Goal: Task Accomplishment & Management: Complete application form

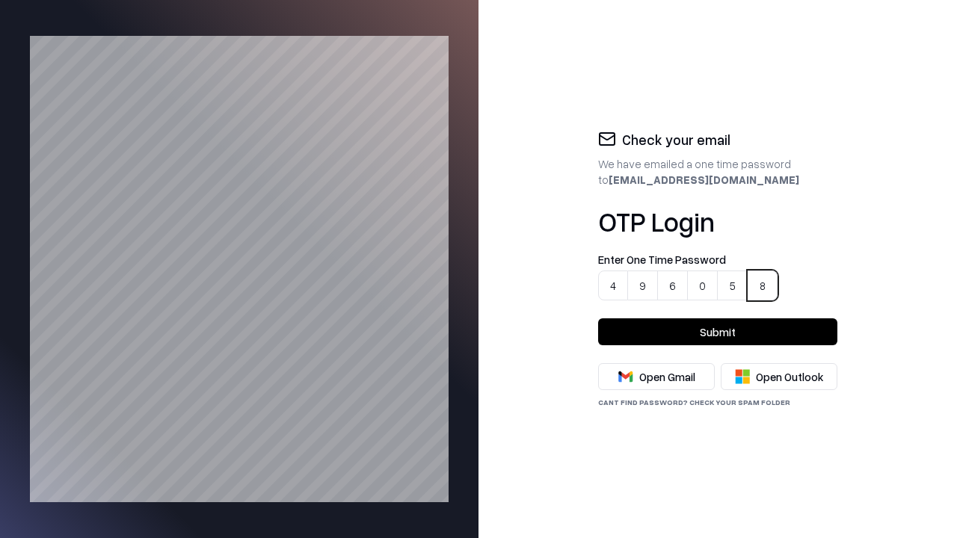
type input "******"
click at [718, 332] on button "Submit" at bounding box center [717, 331] width 239 height 27
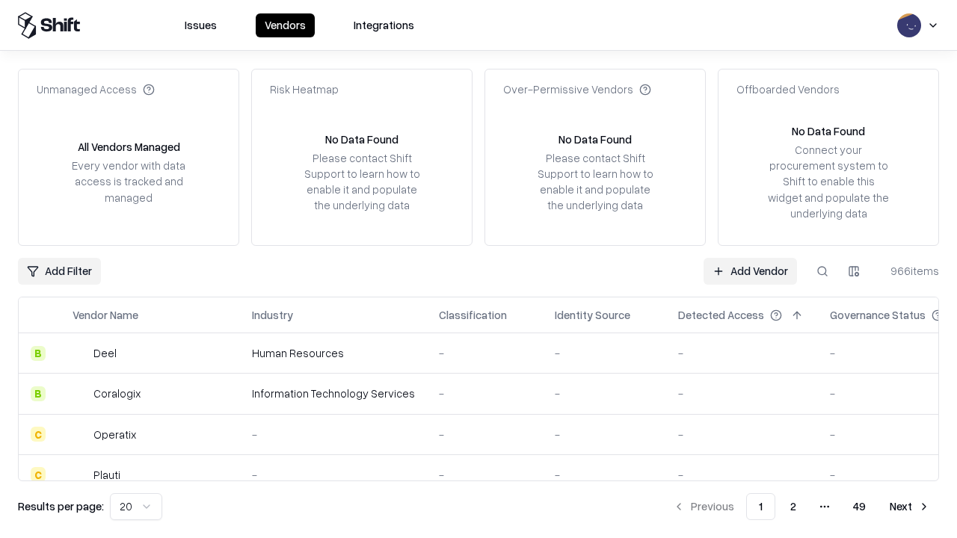
click at [751, 271] on link "Add Vendor" at bounding box center [749, 271] width 93 height 27
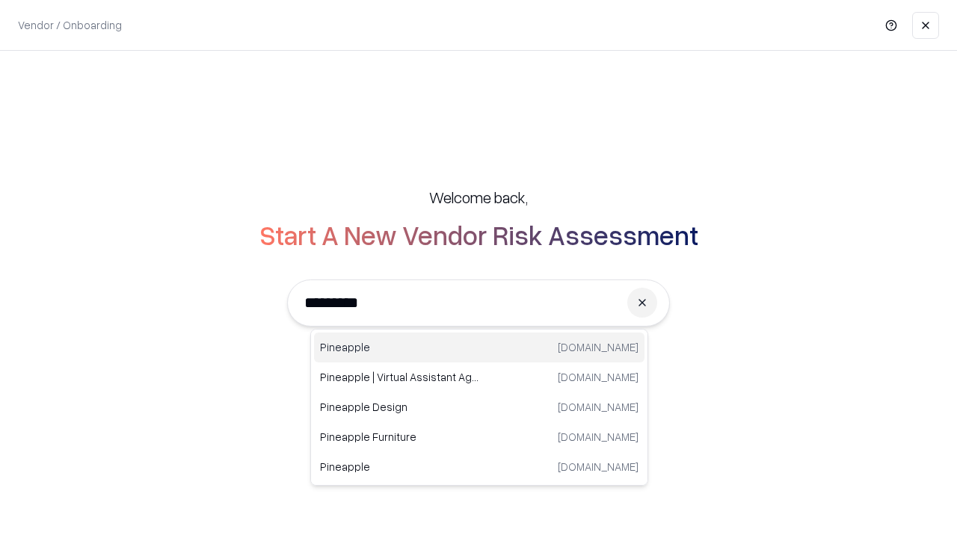
click at [479, 348] on div "Pineapple pineappleenergy.com" at bounding box center [479, 348] width 330 height 30
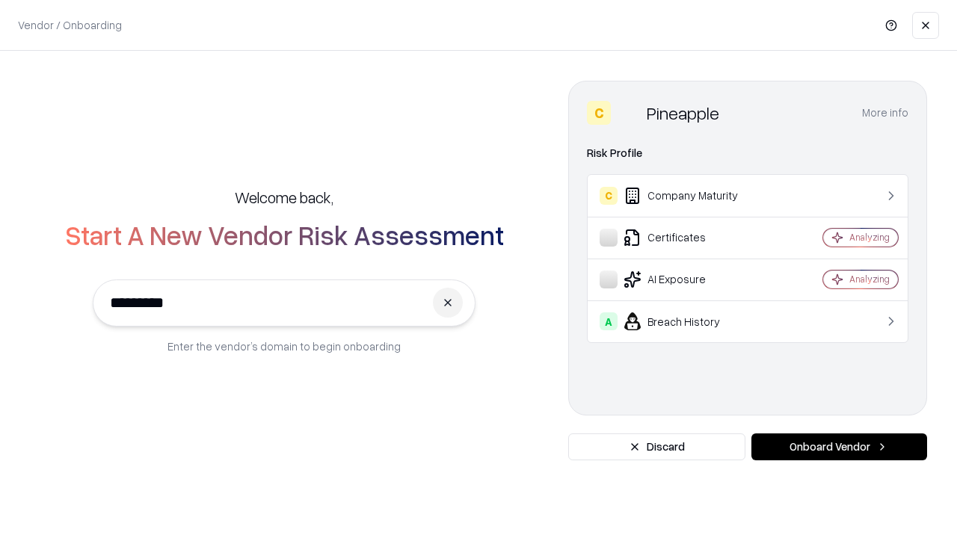
type input "*********"
click at [839, 447] on button "Onboard Vendor" at bounding box center [839, 447] width 176 height 27
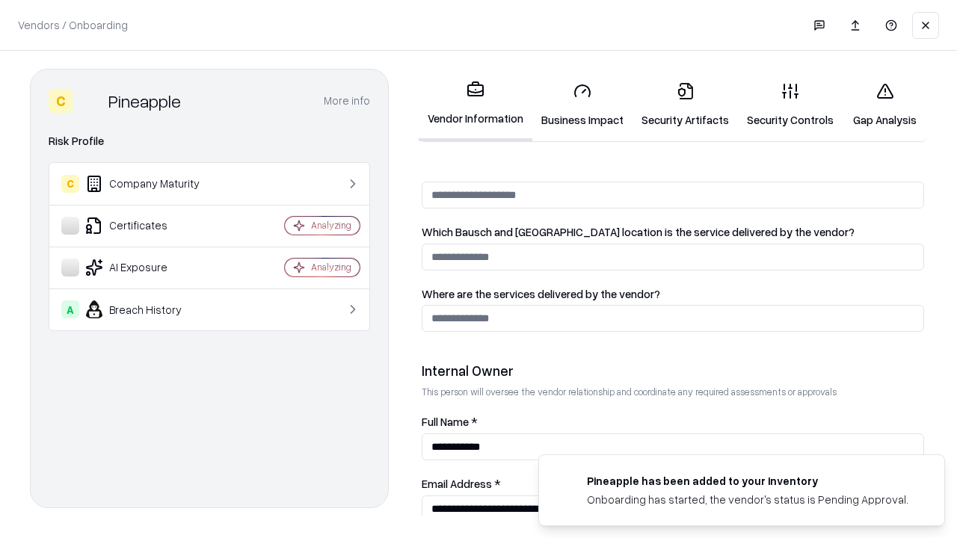
scroll to position [775, 0]
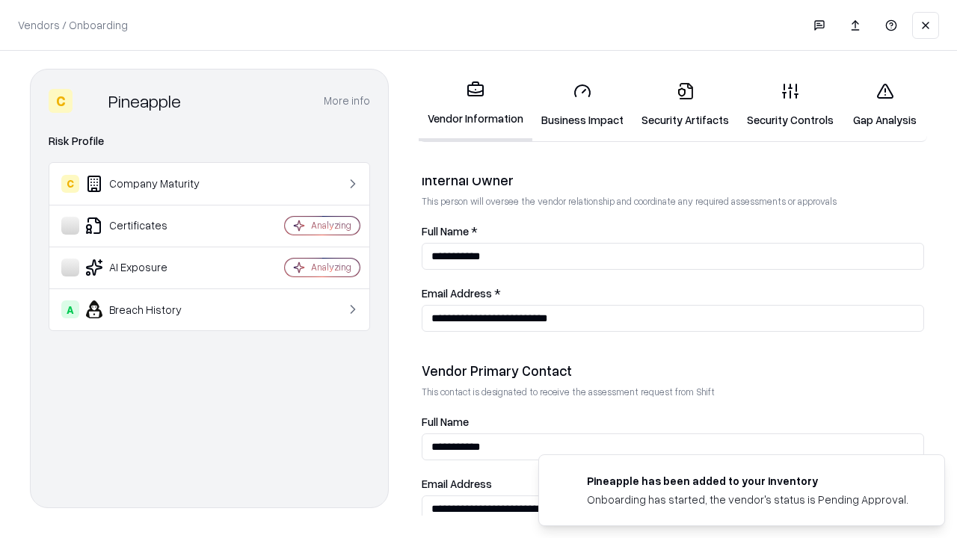
click at [577, 105] on link "Business Impact" at bounding box center [582, 105] width 100 height 70
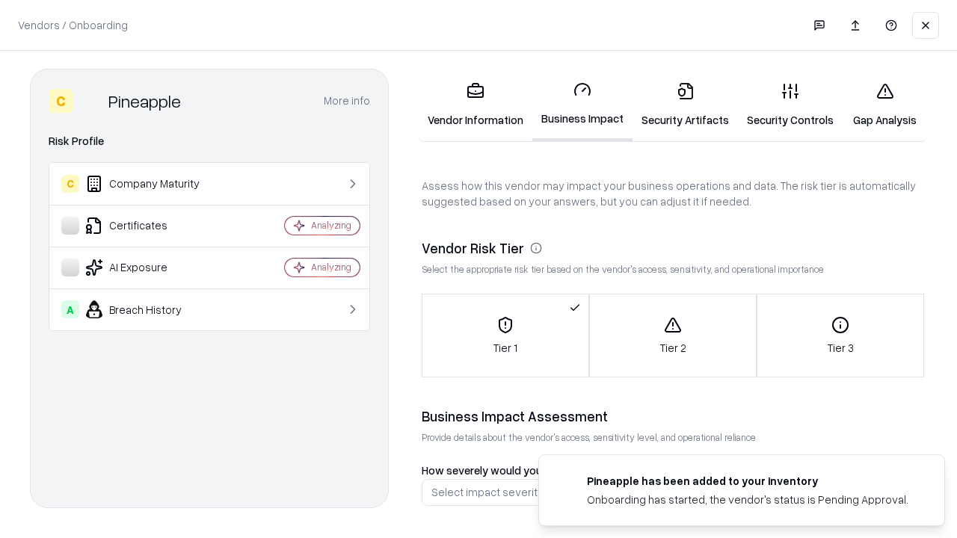
click at [878, 105] on link "Gap Analysis" at bounding box center [885, 105] width 84 height 70
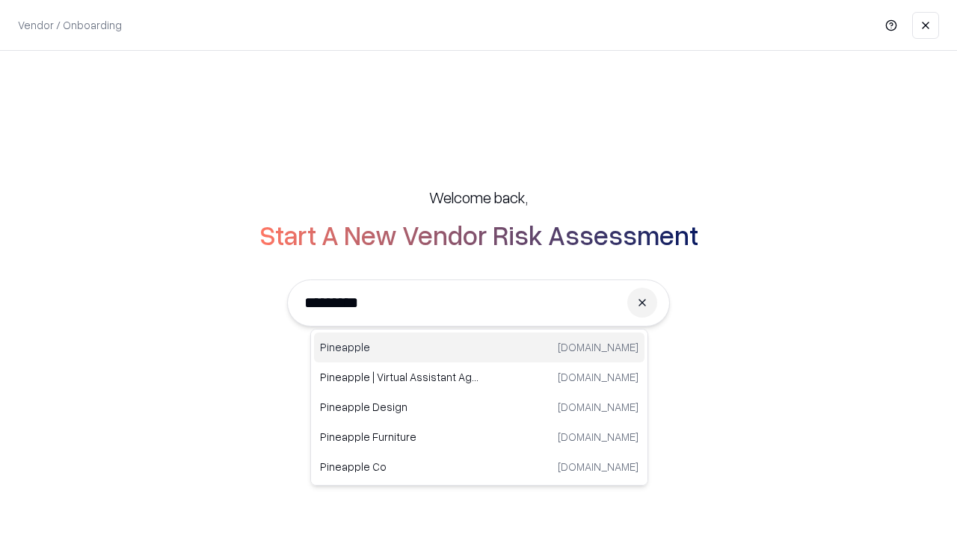
click at [479, 348] on div "Pineapple [DOMAIN_NAME]" at bounding box center [479, 348] width 330 height 30
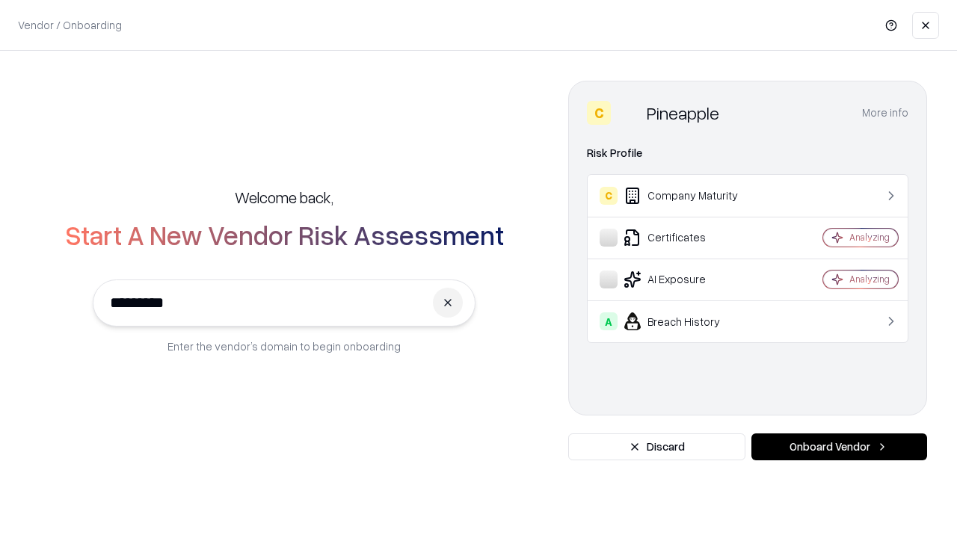
type input "*********"
click at [839, 447] on button "Onboard Vendor" at bounding box center [839, 447] width 176 height 27
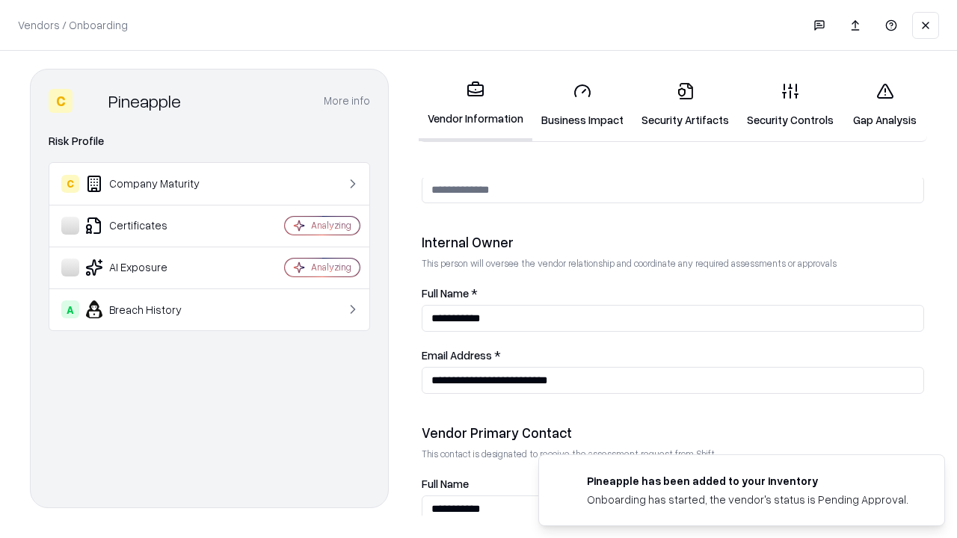
scroll to position [775, 0]
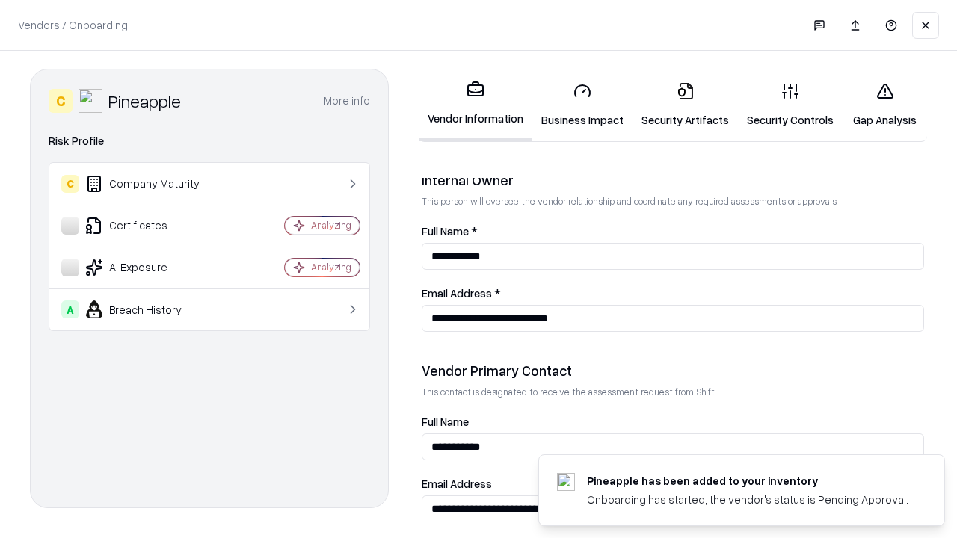
click at [878, 105] on link "Gap Analysis" at bounding box center [885, 105] width 84 height 70
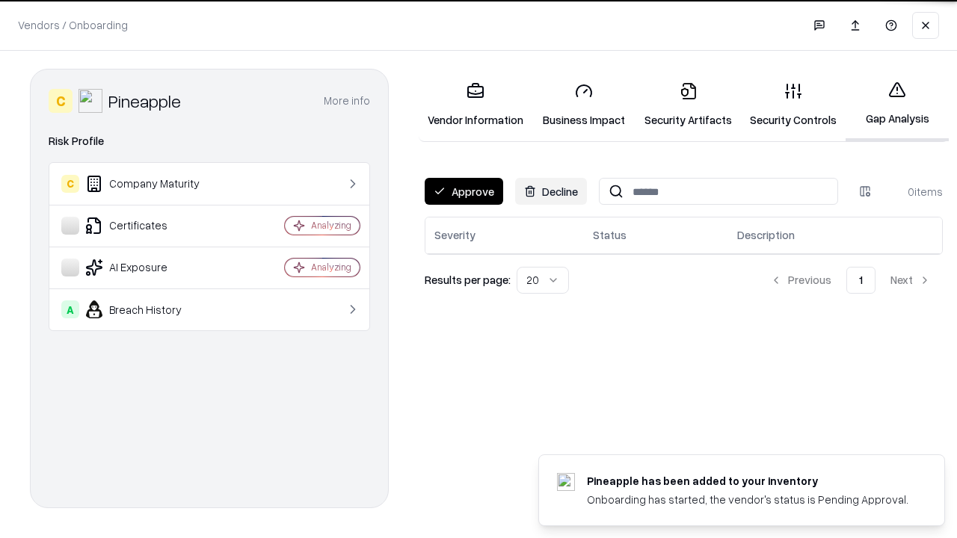
click at [463, 191] on button "Approve" at bounding box center [464, 191] width 78 height 27
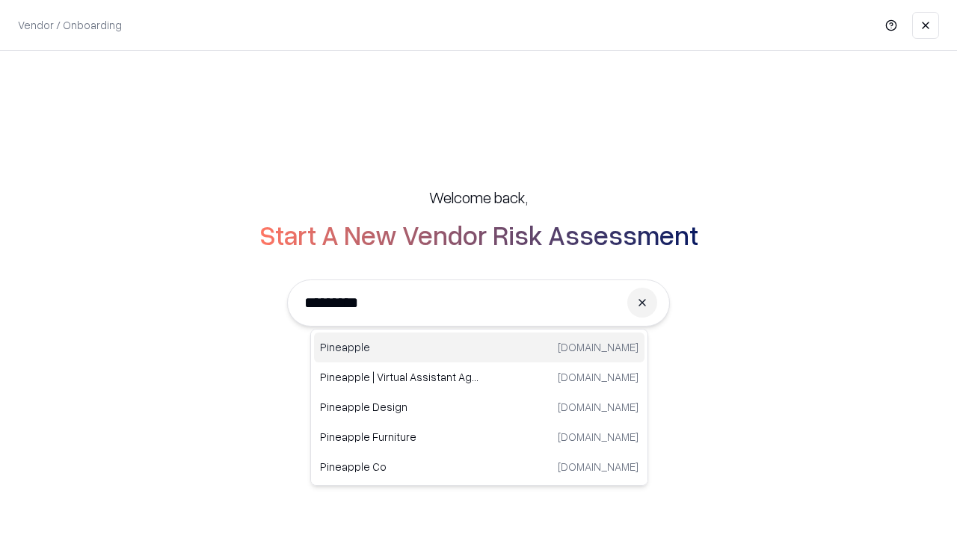
click at [479, 348] on div "Pineapple [DOMAIN_NAME]" at bounding box center [479, 348] width 330 height 30
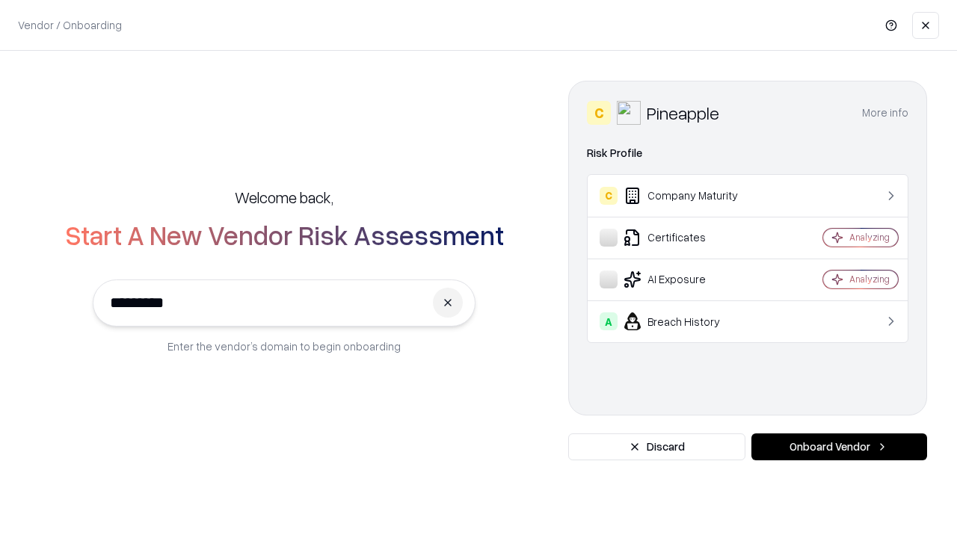
type input "*********"
click at [839, 447] on button "Onboard Vendor" at bounding box center [839, 447] width 176 height 27
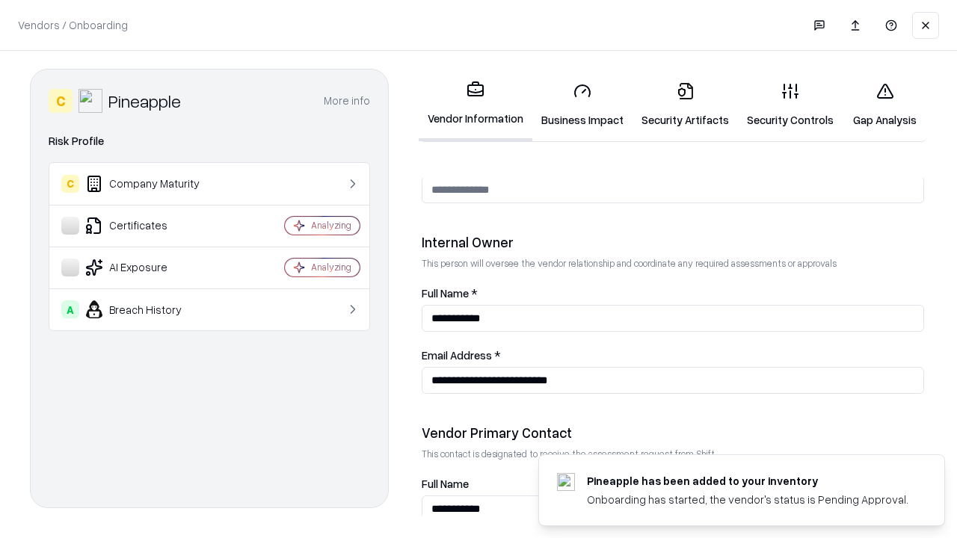
scroll to position [775, 0]
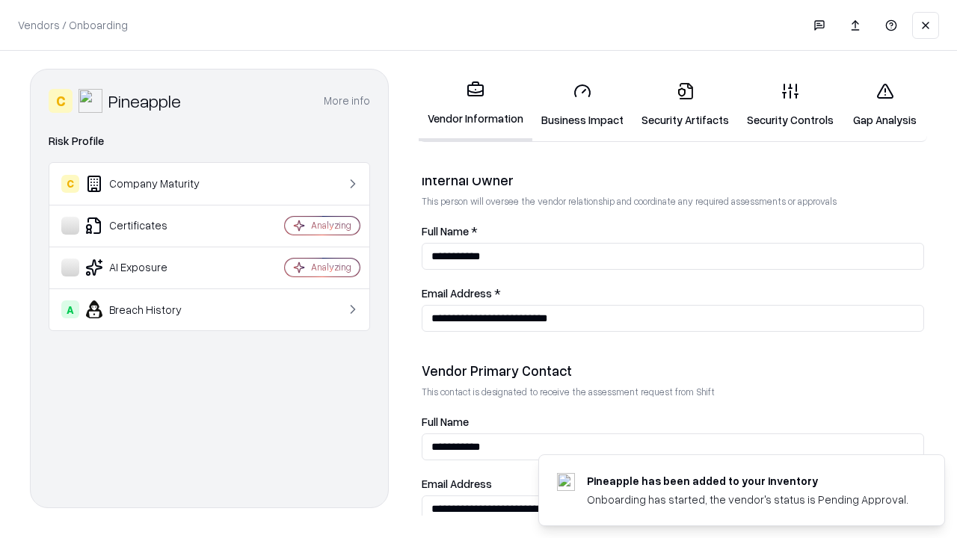
click at [577, 105] on link "Business Impact" at bounding box center [582, 105] width 100 height 70
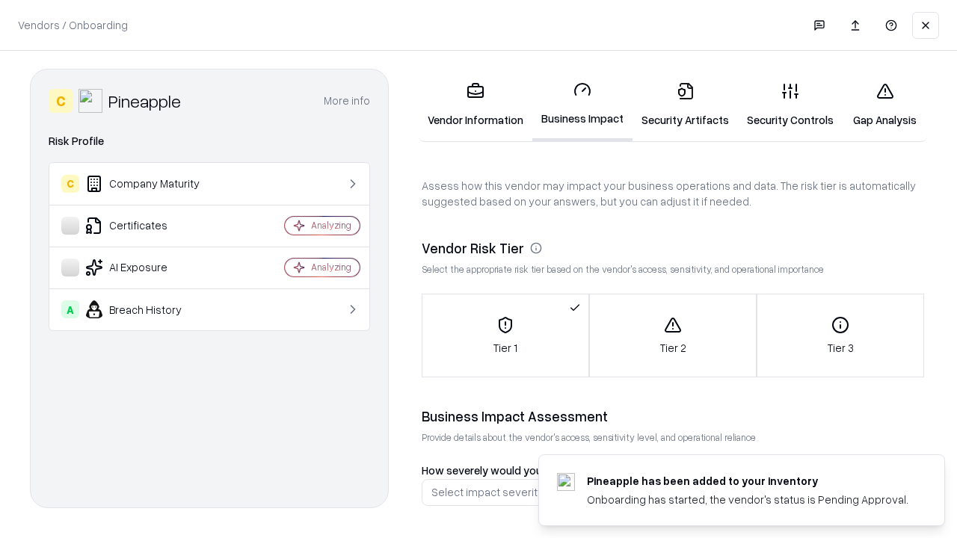
click at [677, 105] on link "Security Artifacts" at bounding box center [684, 105] width 105 height 70
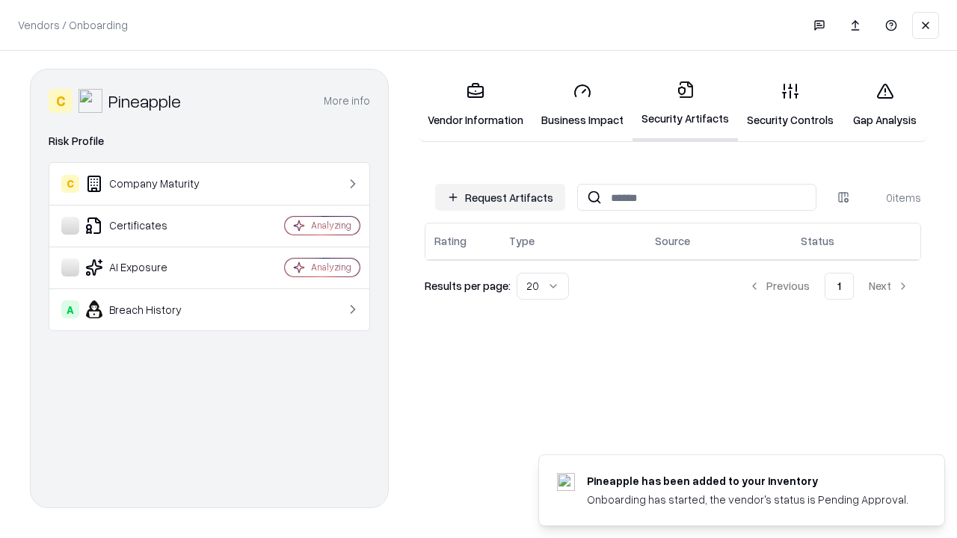
click at [502, 197] on button "Request Artifacts" at bounding box center [500, 197] width 130 height 27
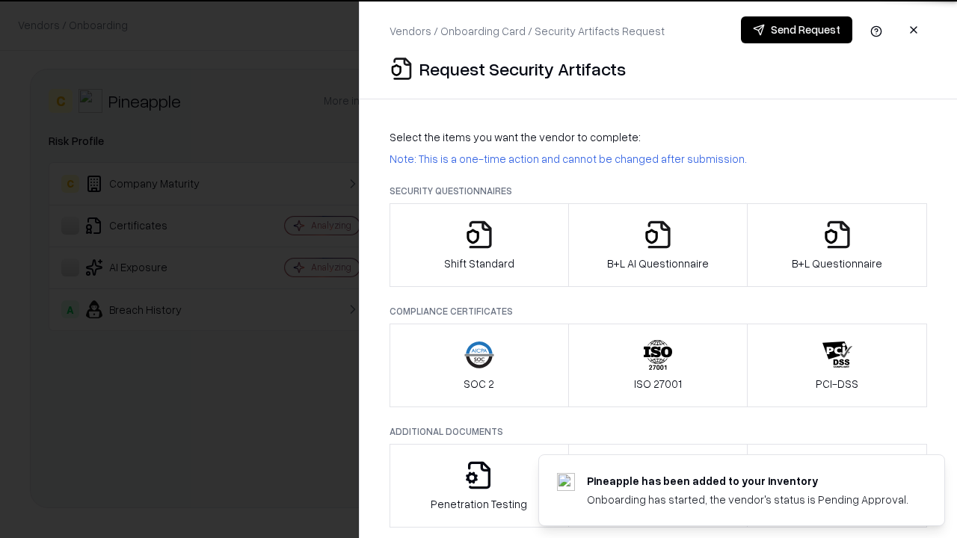
click at [478, 245] on icon "button" at bounding box center [479, 235] width 30 height 30
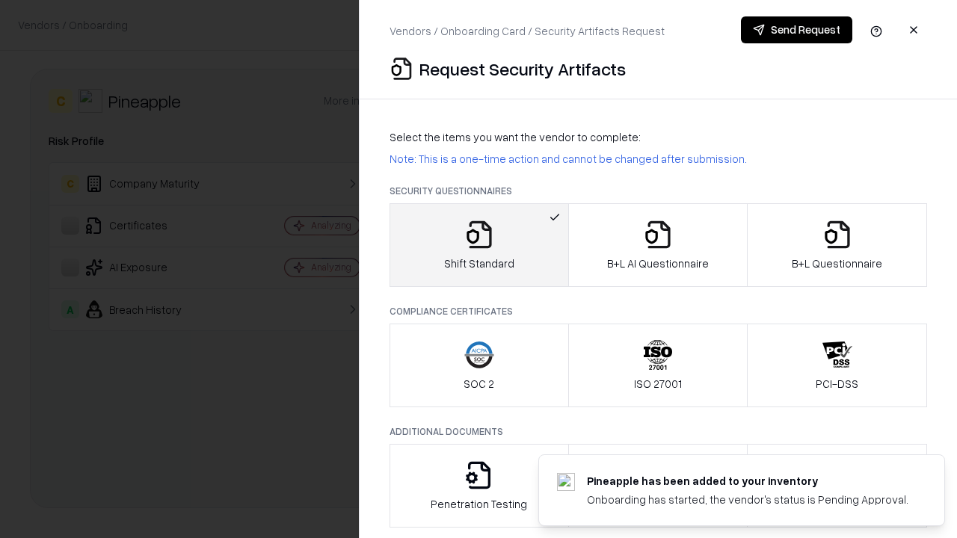
click at [797, 30] on button "Send Request" at bounding box center [796, 29] width 111 height 27
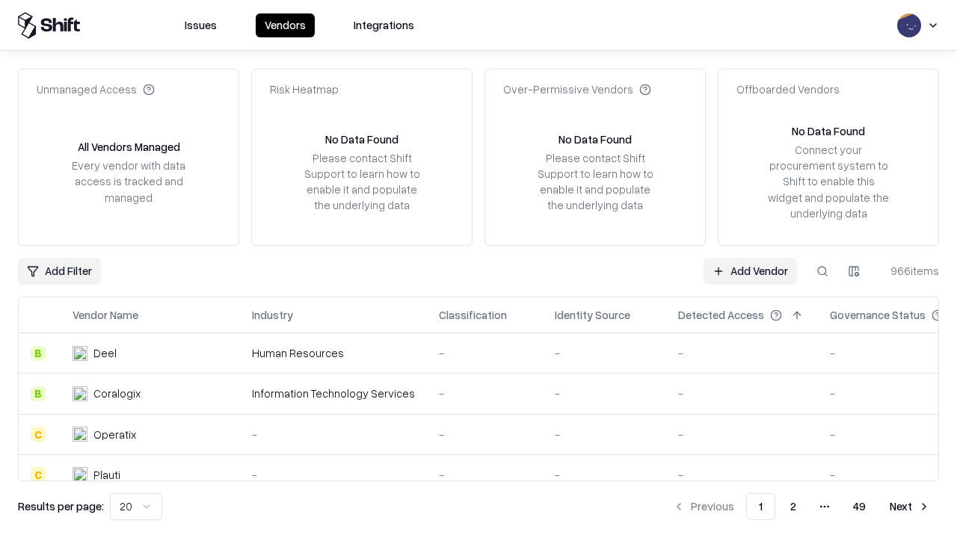
click at [822, 271] on button at bounding box center [822, 271] width 27 height 27
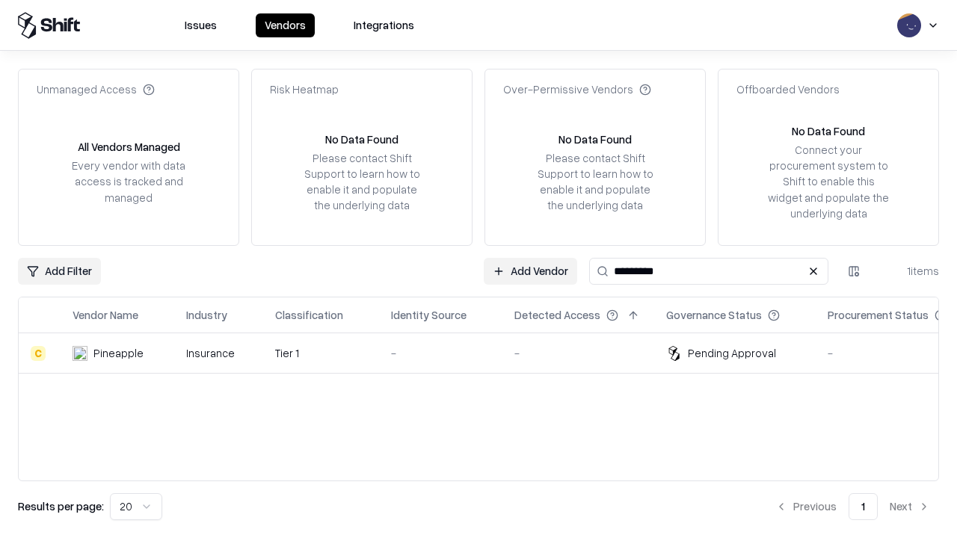
type input "*********"
click at [487, 353] on td "-" at bounding box center [440, 353] width 123 height 40
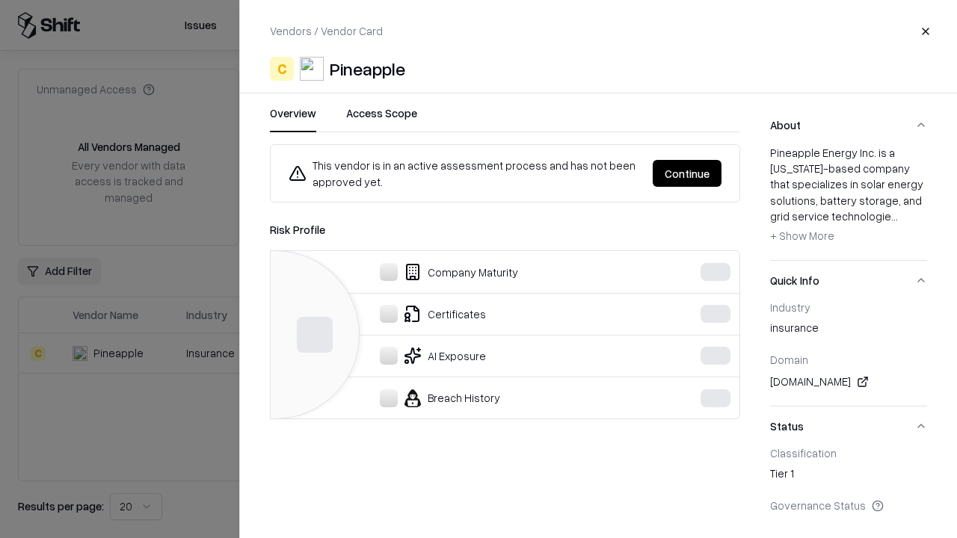
click at [688, 173] on button "Continue" at bounding box center [687, 173] width 69 height 27
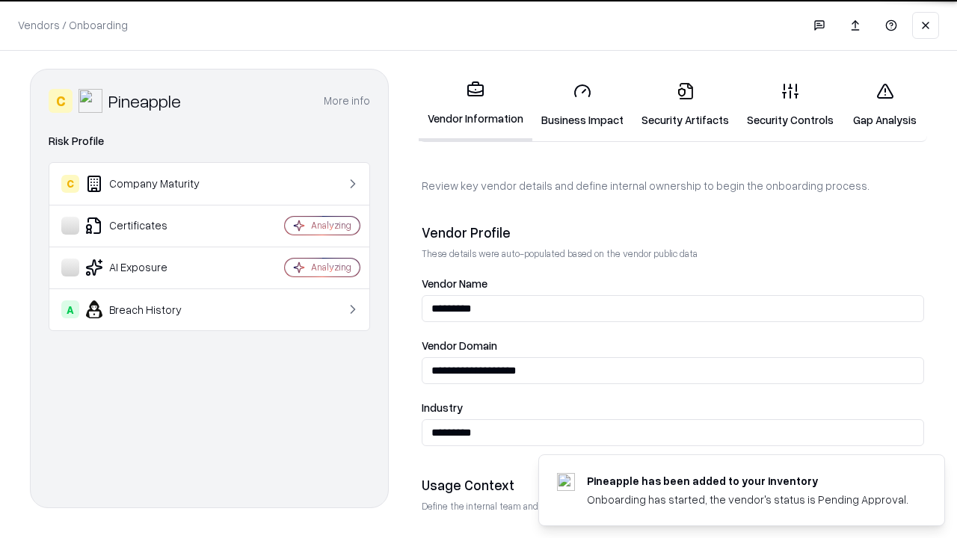
click at [677, 105] on link "Security Artifacts" at bounding box center [684, 105] width 105 height 70
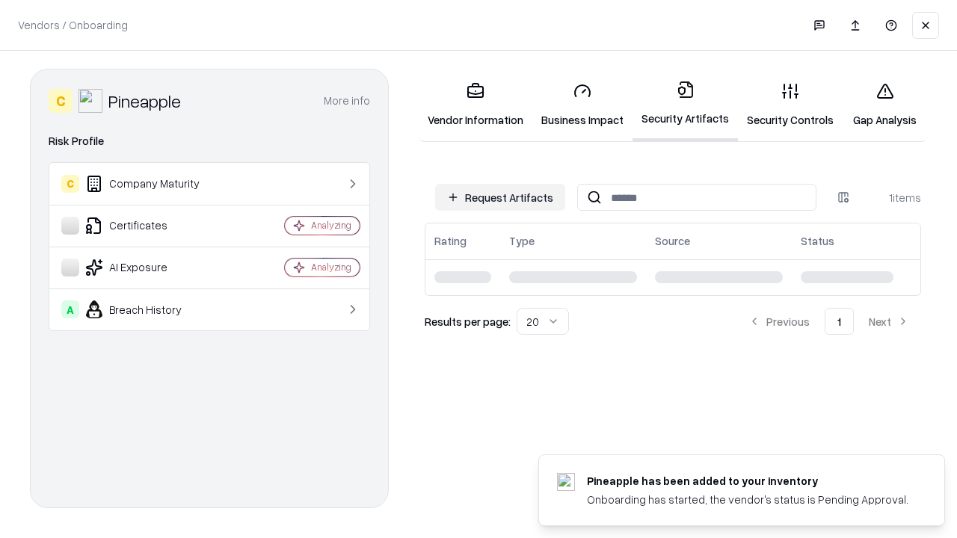
click at [878, 105] on link "Gap Analysis" at bounding box center [885, 105] width 84 height 70
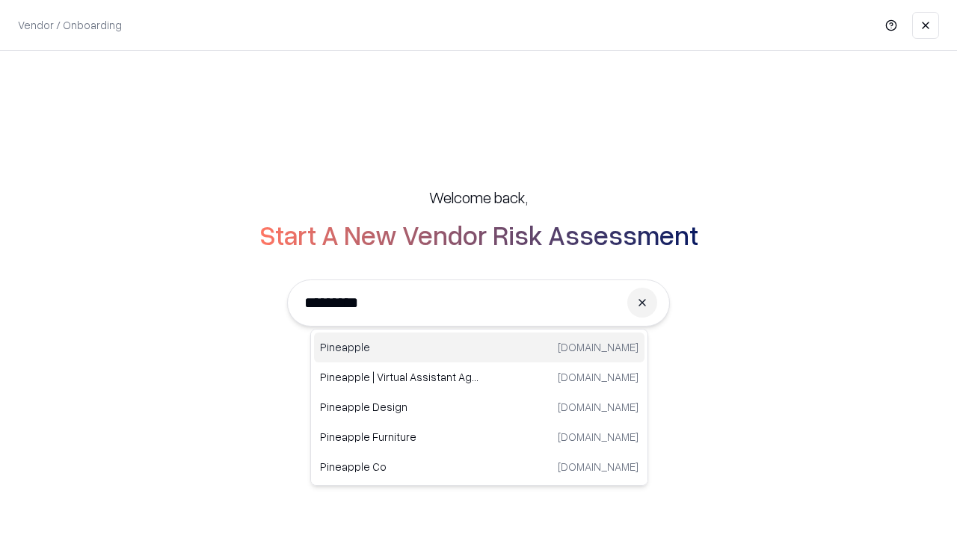
click at [479, 348] on div "Pineapple [DOMAIN_NAME]" at bounding box center [479, 348] width 330 height 30
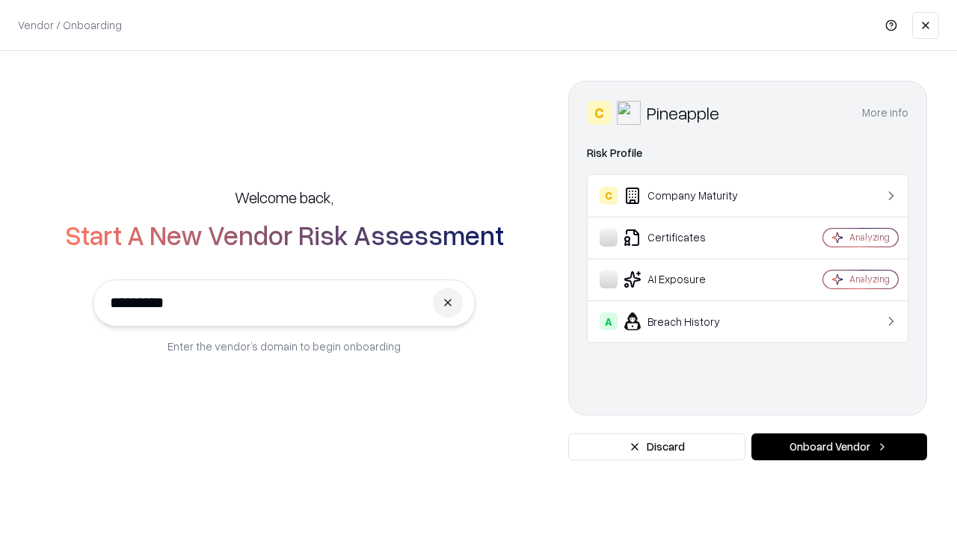
type input "*********"
click at [839, 447] on button "Onboard Vendor" at bounding box center [839, 447] width 176 height 27
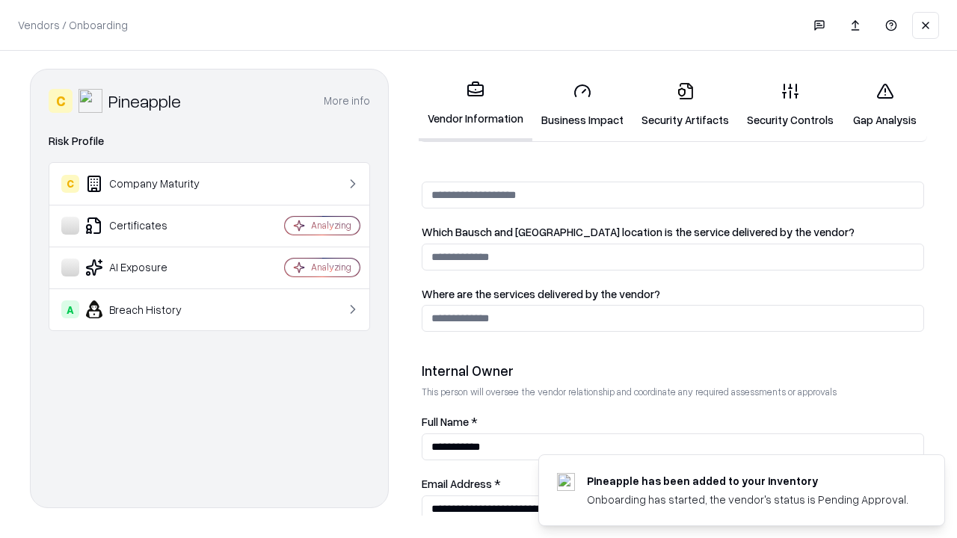
scroll to position [775, 0]
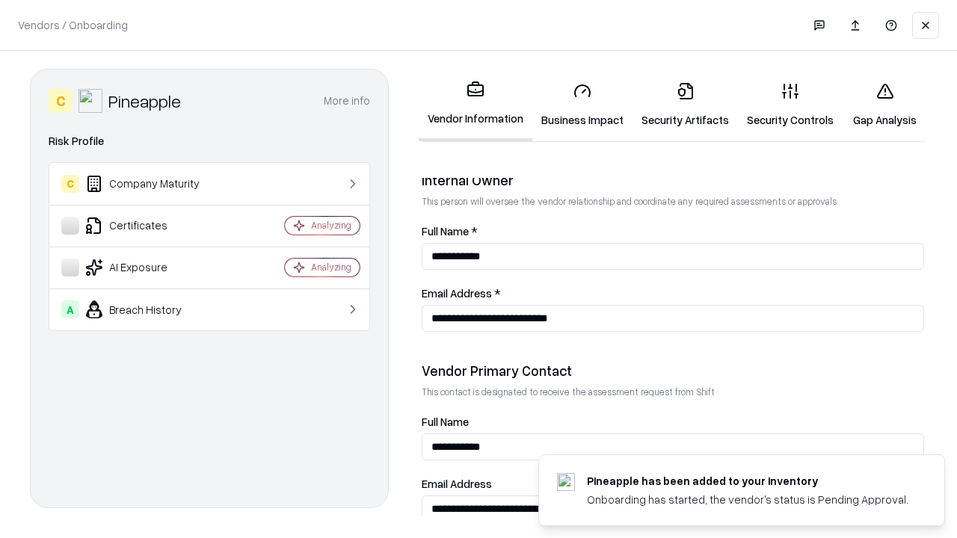
click at [878, 105] on link "Gap Analysis" at bounding box center [885, 105] width 84 height 70
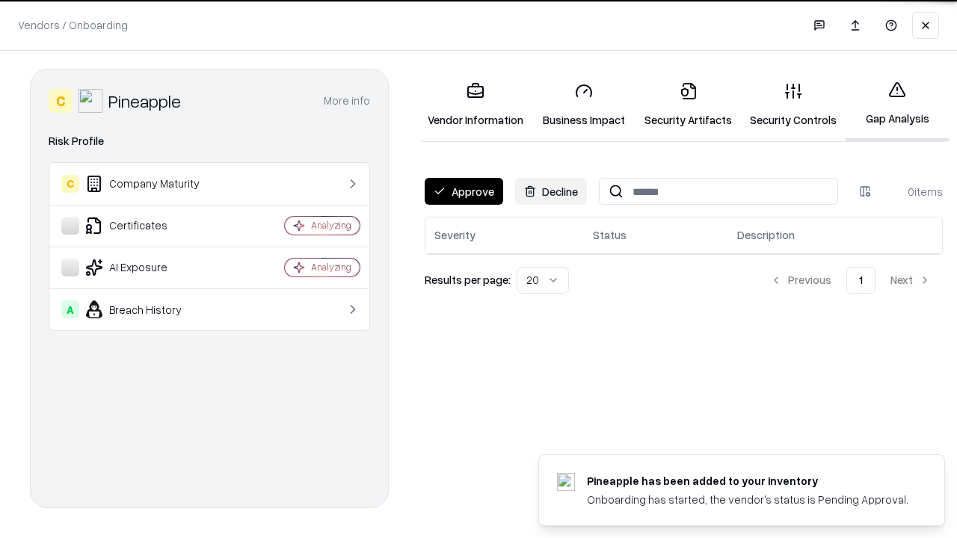
click at [463, 191] on button "Approve" at bounding box center [464, 191] width 78 height 27
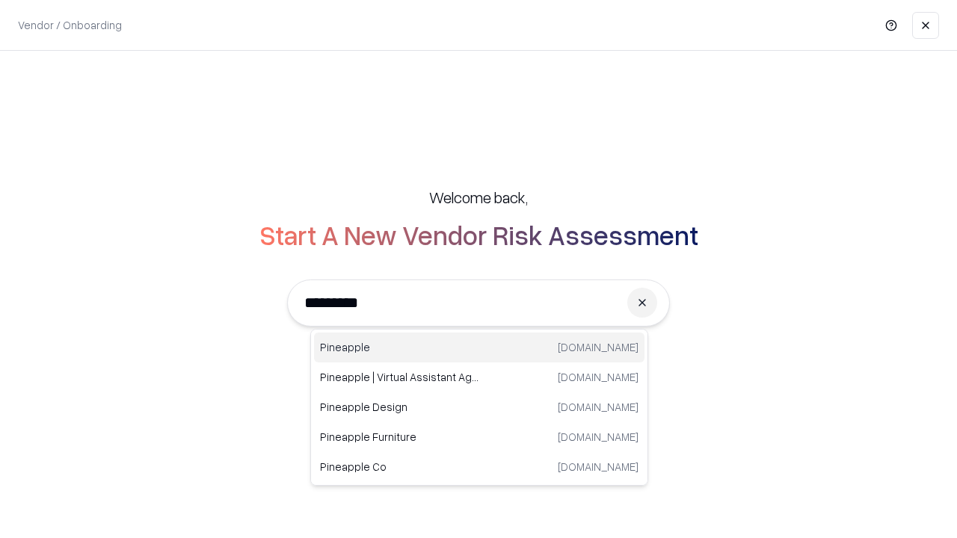
click at [479, 348] on div "Pineapple [DOMAIN_NAME]" at bounding box center [479, 348] width 330 height 30
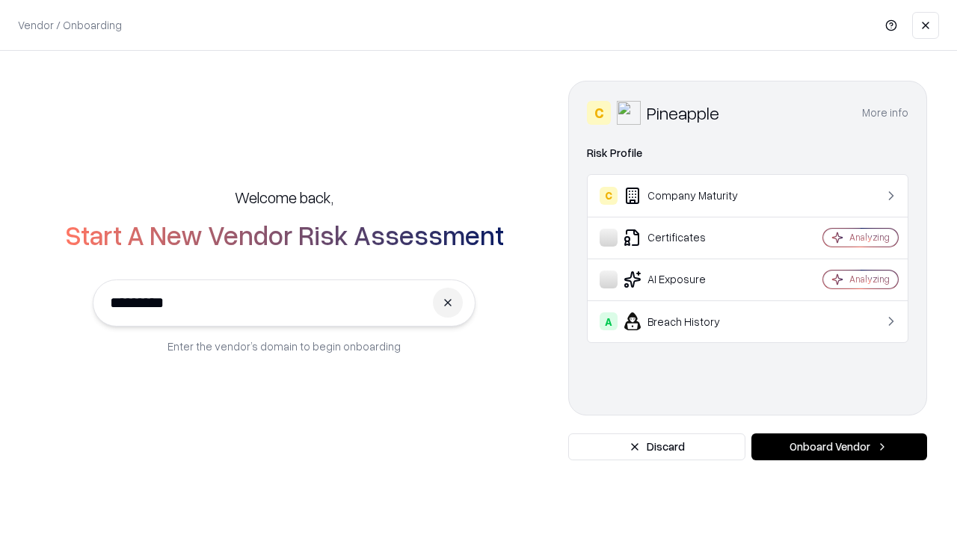
type input "*********"
click at [839, 447] on button "Onboard Vendor" at bounding box center [839, 447] width 176 height 27
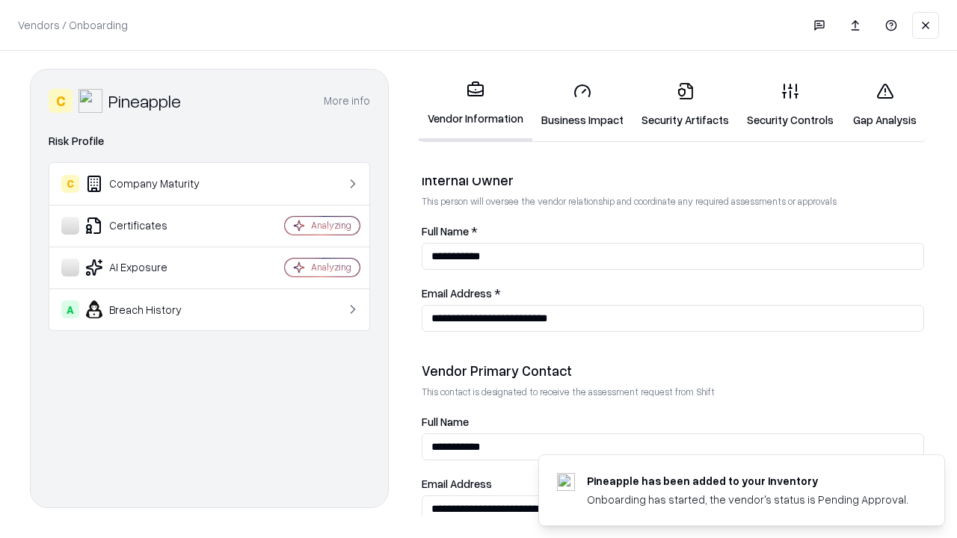
scroll to position [775, 0]
click at [577, 105] on link "Business Impact" at bounding box center [582, 105] width 100 height 70
click at [677, 105] on link "Security Artifacts" at bounding box center [684, 105] width 105 height 70
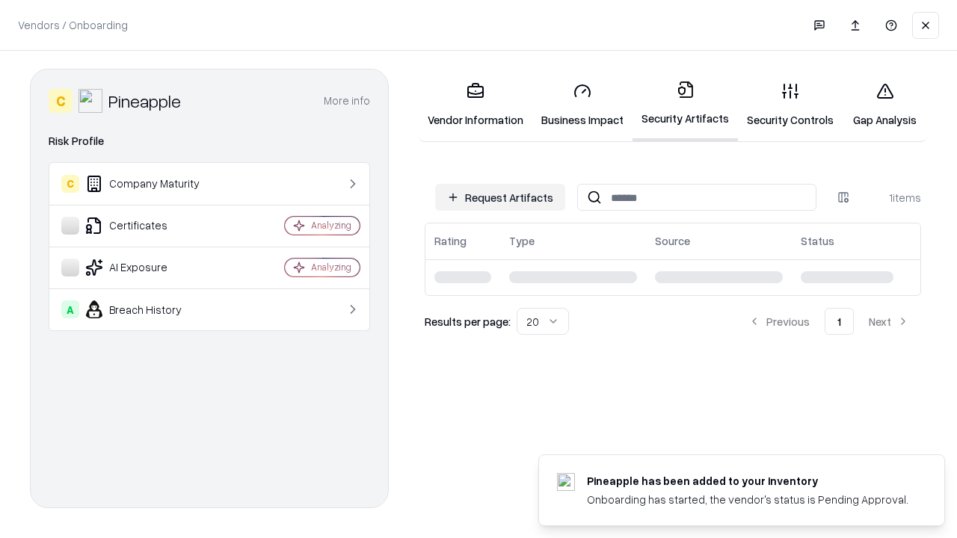
click at [502, 197] on button "Request Artifacts" at bounding box center [500, 197] width 130 height 27
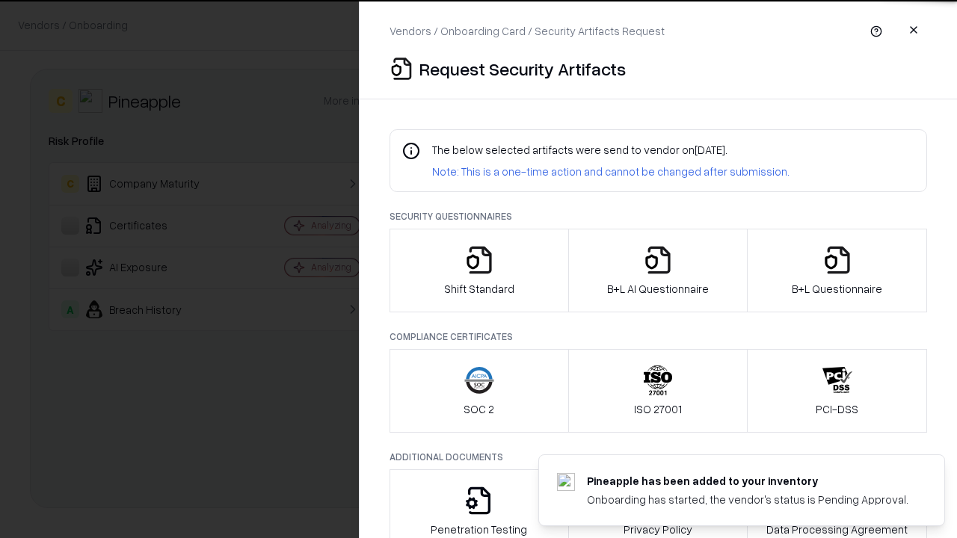
click at [478, 271] on icon "button" at bounding box center [479, 260] width 30 height 30
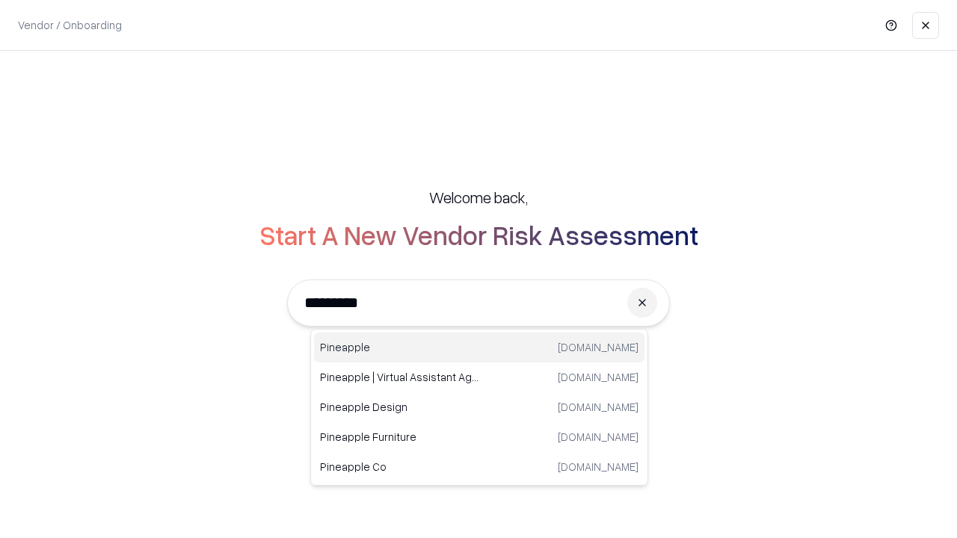
click at [479, 348] on div "Pineapple [DOMAIN_NAME]" at bounding box center [479, 348] width 330 height 30
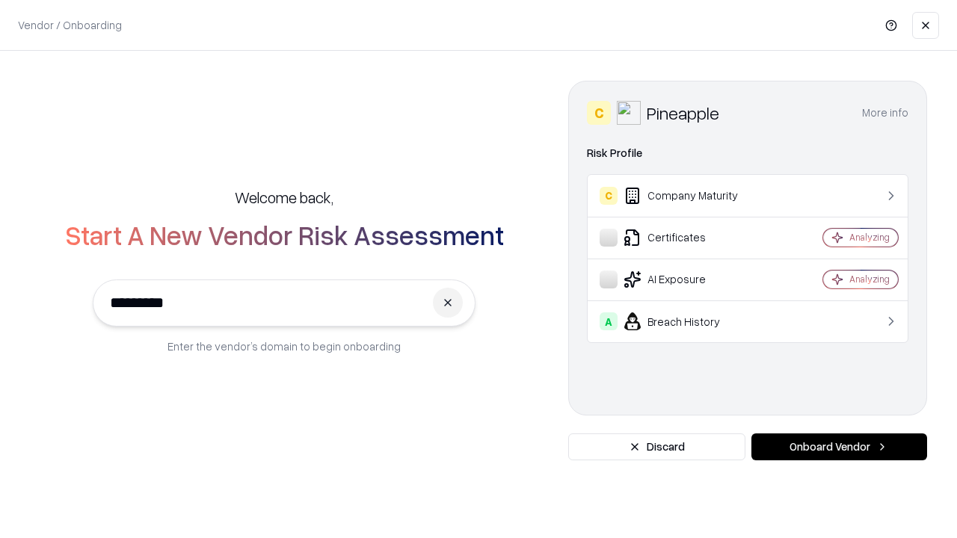
type input "*********"
click at [839, 447] on button "Onboard Vendor" at bounding box center [839, 447] width 176 height 27
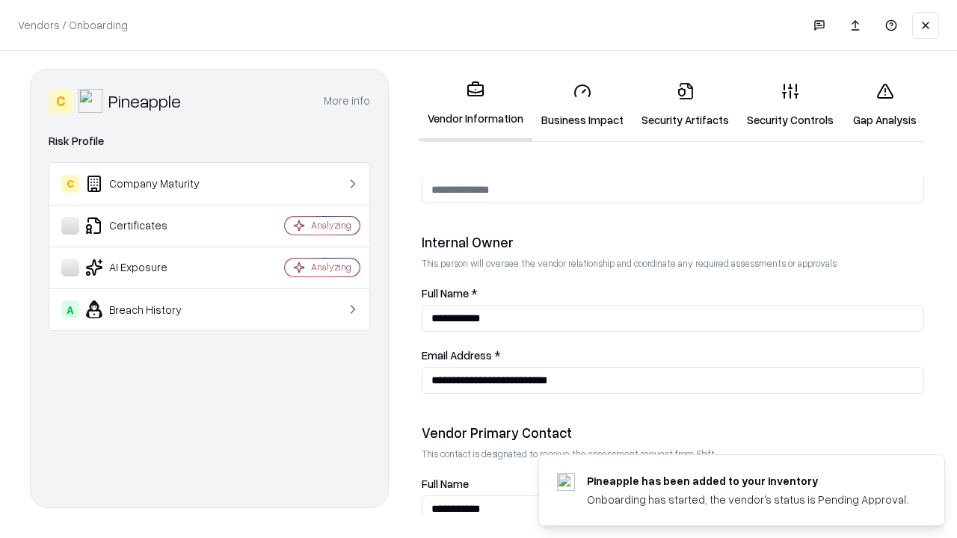
scroll to position [775, 0]
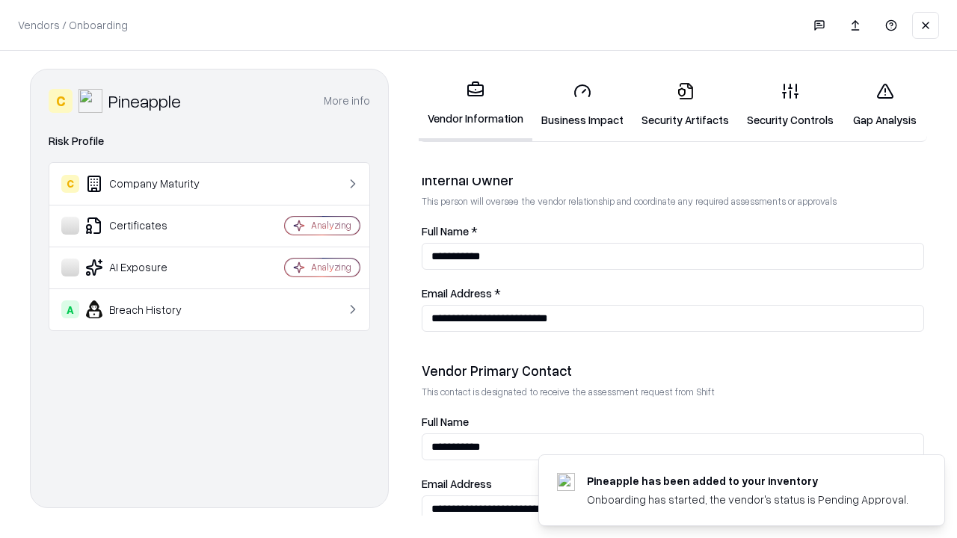
click at [878, 105] on link "Gap Analysis" at bounding box center [885, 105] width 84 height 70
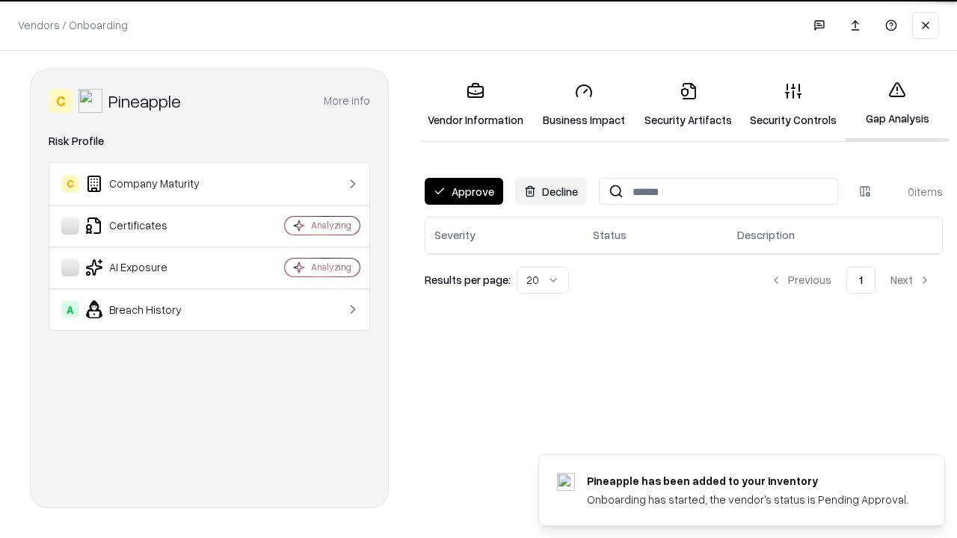
click at [463, 191] on button "Approve" at bounding box center [464, 191] width 78 height 27
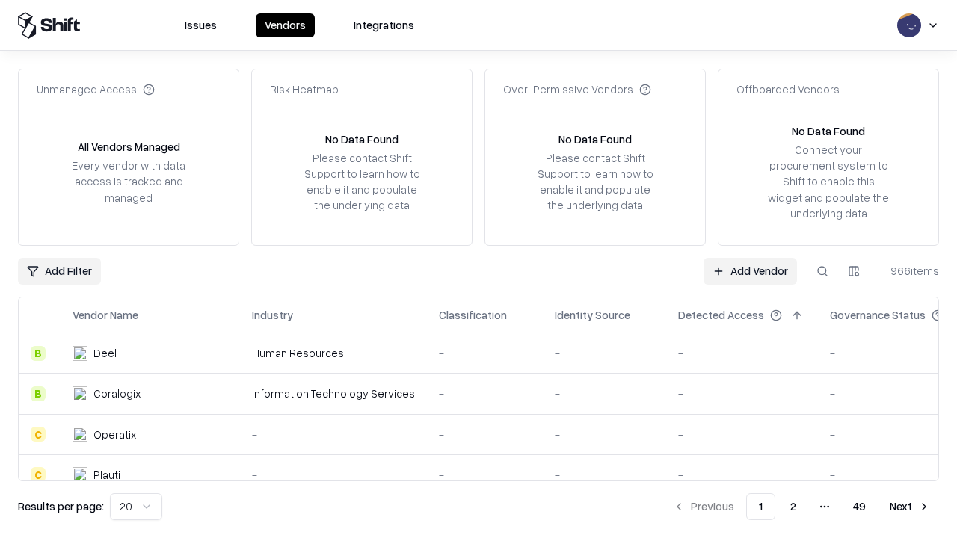
click at [751, 271] on link "Add Vendor" at bounding box center [749, 271] width 93 height 27
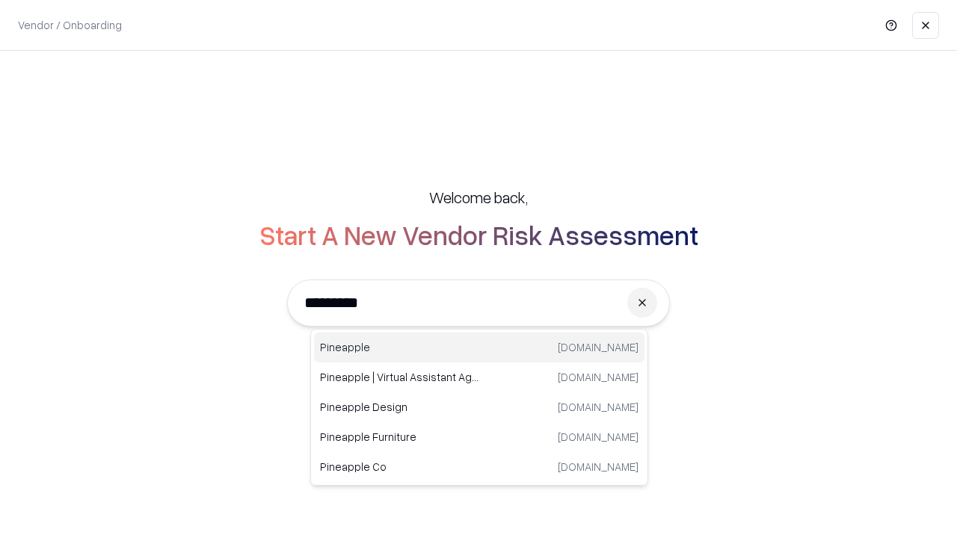
click at [479, 348] on div "Pineapple [DOMAIN_NAME]" at bounding box center [479, 348] width 330 height 30
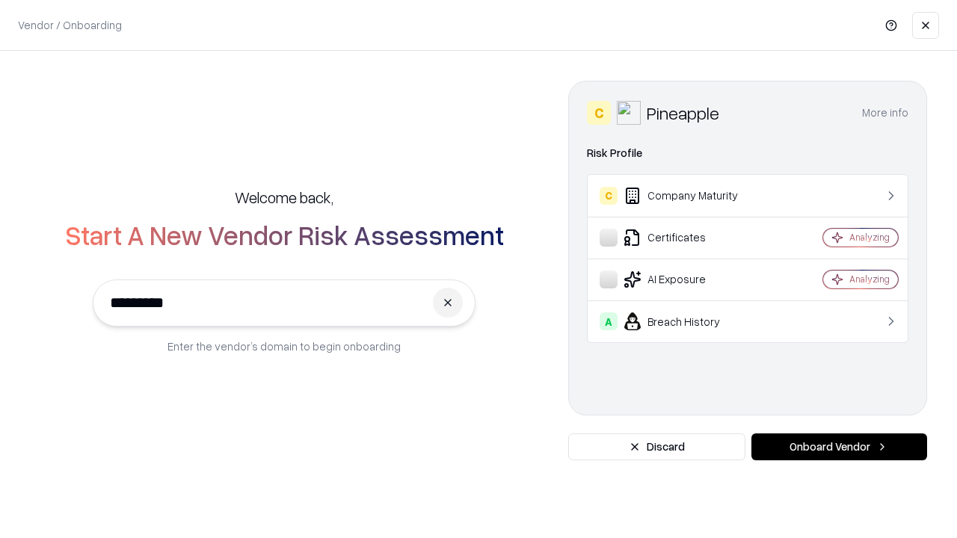
type input "*********"
click at [839, 447] on button "Onboard Vendor" at bounding box center [839, 447] width 176 height 27
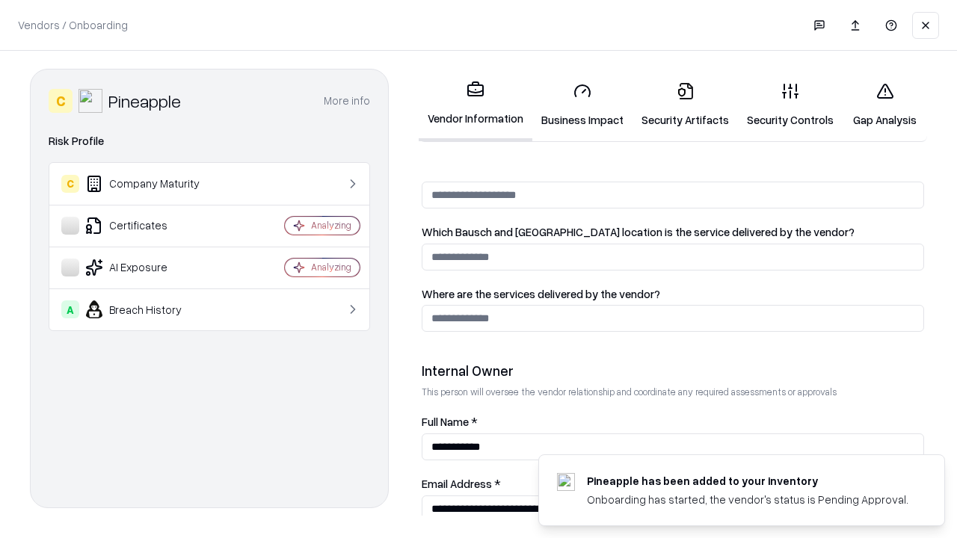
scroll to position [775, 0]
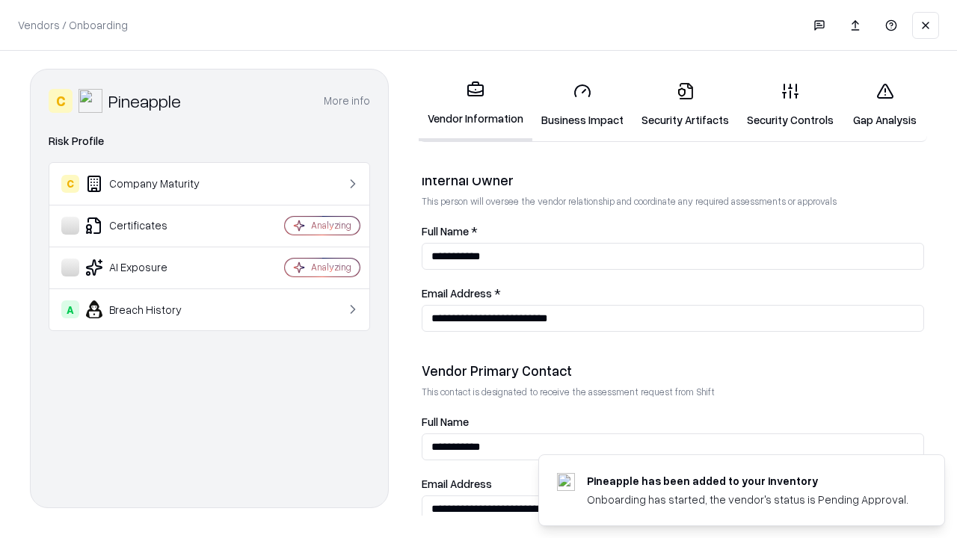
click at [677, 105] on link "Security Artifacts" at bounding box center [684, 105] width 105 height 70
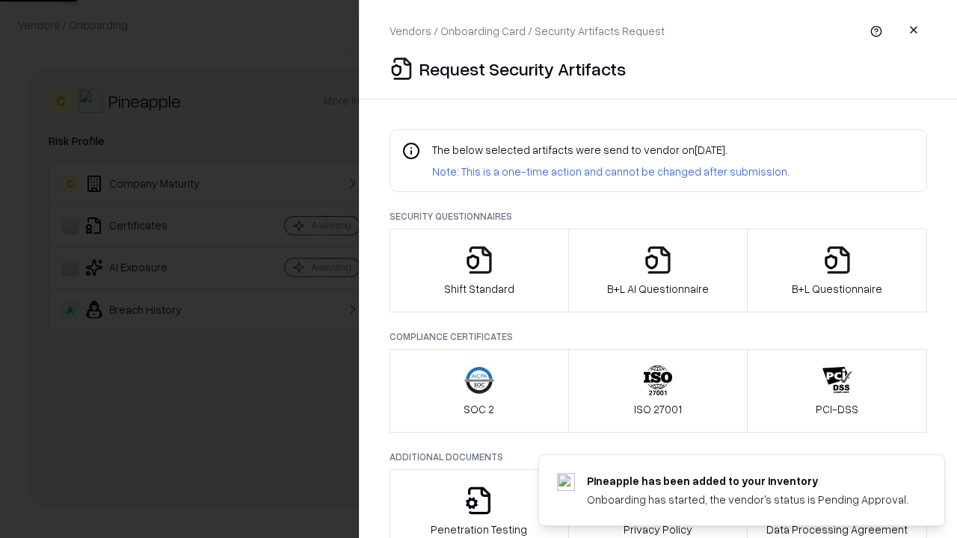
click at [837, 271] on icon "button" at bounding box center [837, 260] width 30 height 30
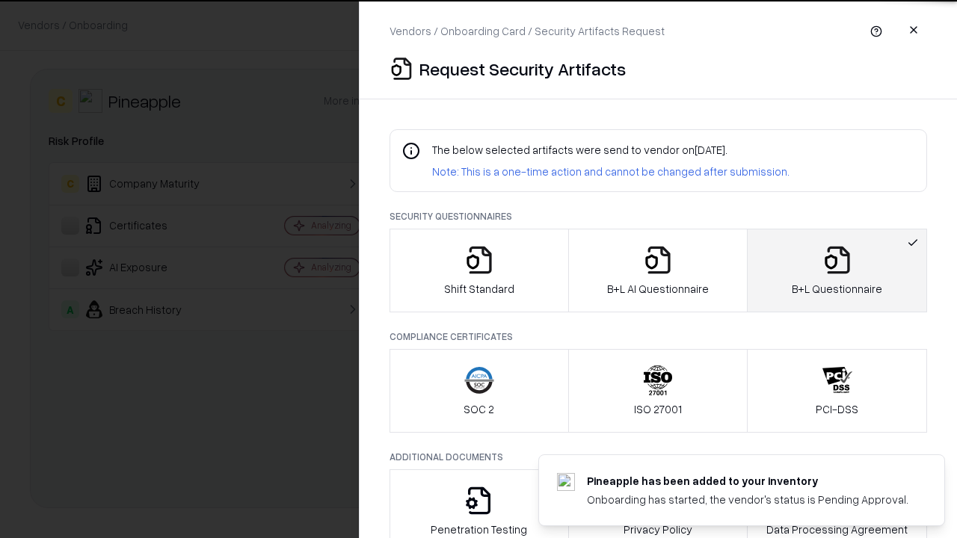
click at [657, 271] on icon "button" at bounding box center [658, 260] width 30 height 30
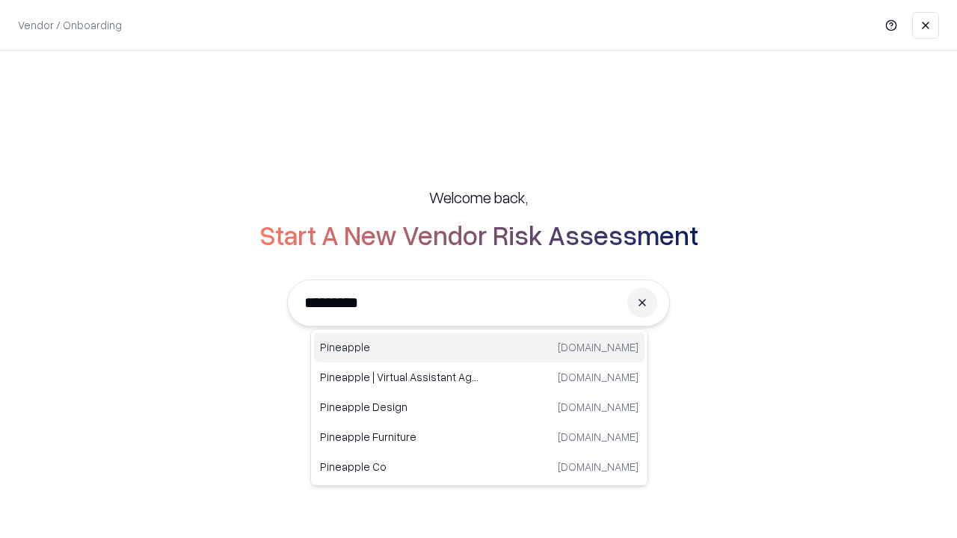
click at [479, 348] on div "Pineapple [DOMAIN_NAME]" at bounding box center [479, 348] width 330 height 30
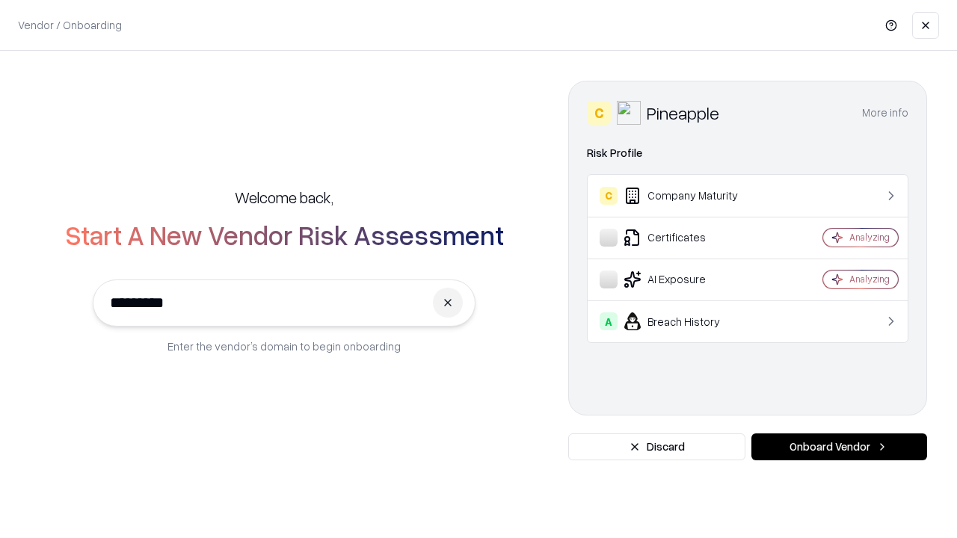
type input "*********"
click at [839, 447] on button "Onboard Vendor" at bounding box center [839, 447] width 176 height 27
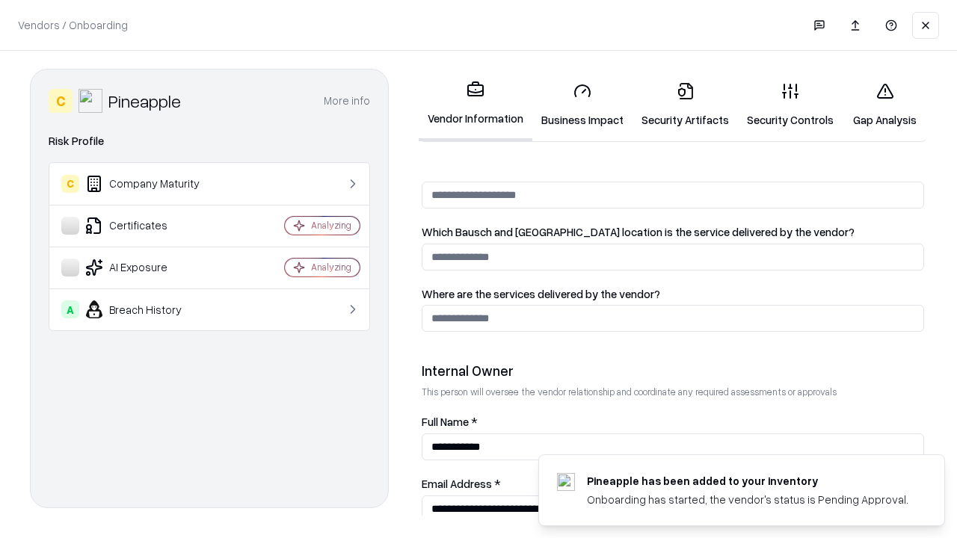
scroll to position [775, 0]
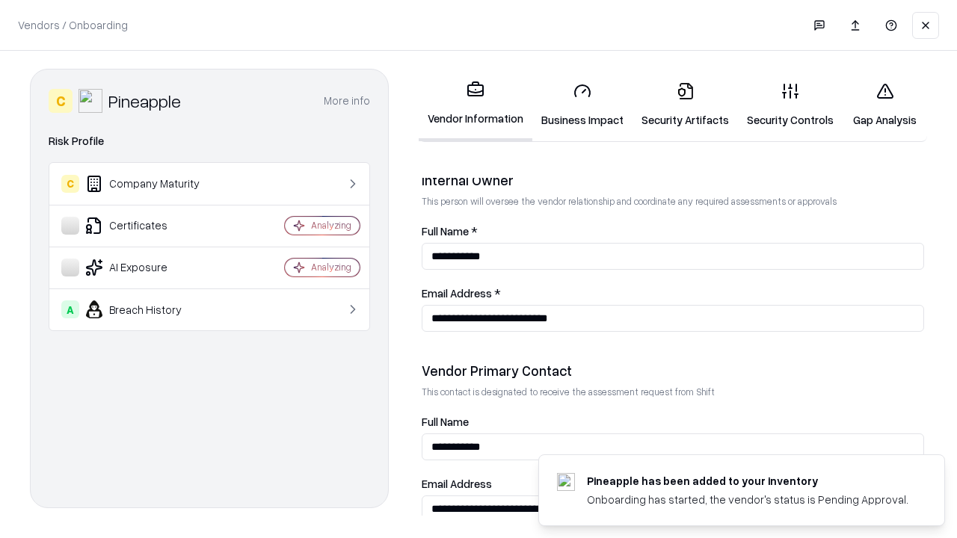
click at [878, 105] on link "Gap Analysis" at bounding box center [885, 105] width 84 height 70
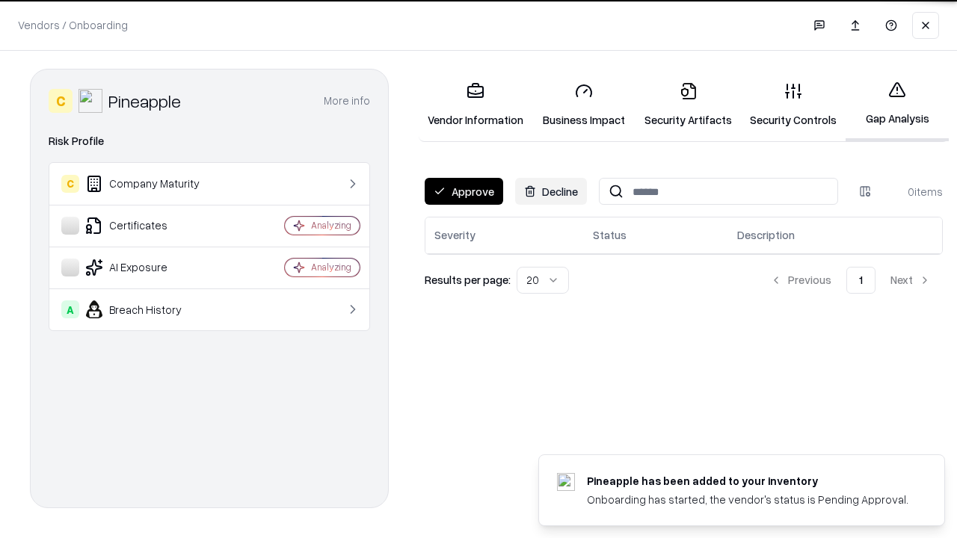
click at [463, 191] on button "Approve" at bounding box center [464, 191] width 78 height 27
